Goal: Information Seeking & Learning: Understand process/instructions

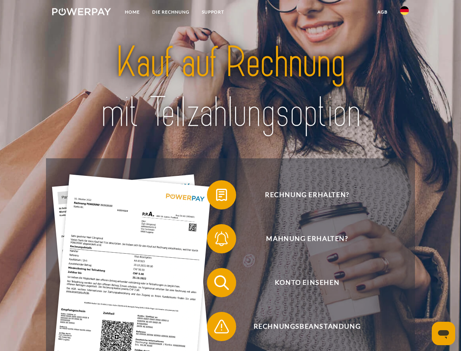
click at [81, 13] on img at bounding box center [81, 11] width 59 height 7
click at [405, 13] on img at bounding box center [404, 10] width 9 height 9
click at [382, 12] on link "agb" at bounding box center [382, 11] width 23 height 13
click at [216, 196] on span at bounding box center [211, 194] width 37 height 37
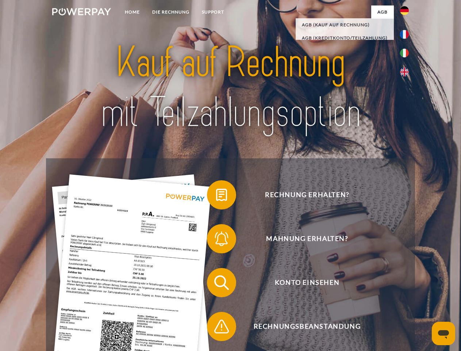
click at [216, 240] on span at bounding box center [211, 238] width 37 height 37
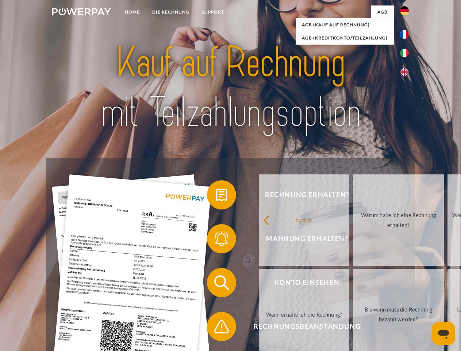
click at [353, 284] on link "Bis wann muss die Rechnung bezahlt werden?" at bounding box center [398, 313] width 91 height 91
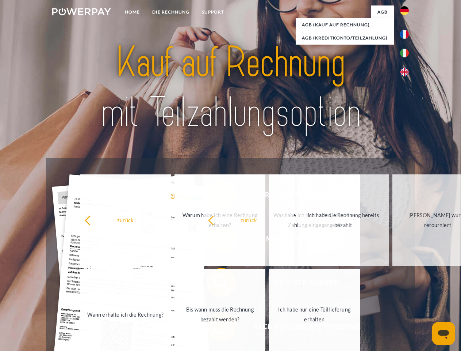
click at [216, 328] on span at bounding box center [211, 326] width 37 height 37
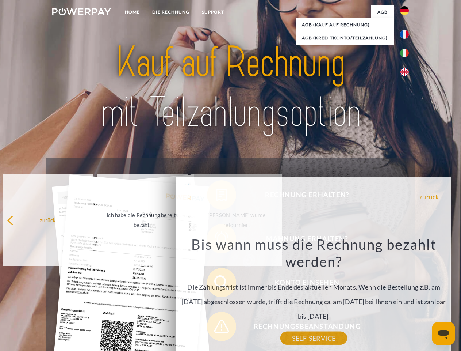
click at [444, 333] on icon "Messaging-Fenster öffnen" at bounding box center [443, 334] width 11 height 9
